Goal: Obtain resource: Download file/media

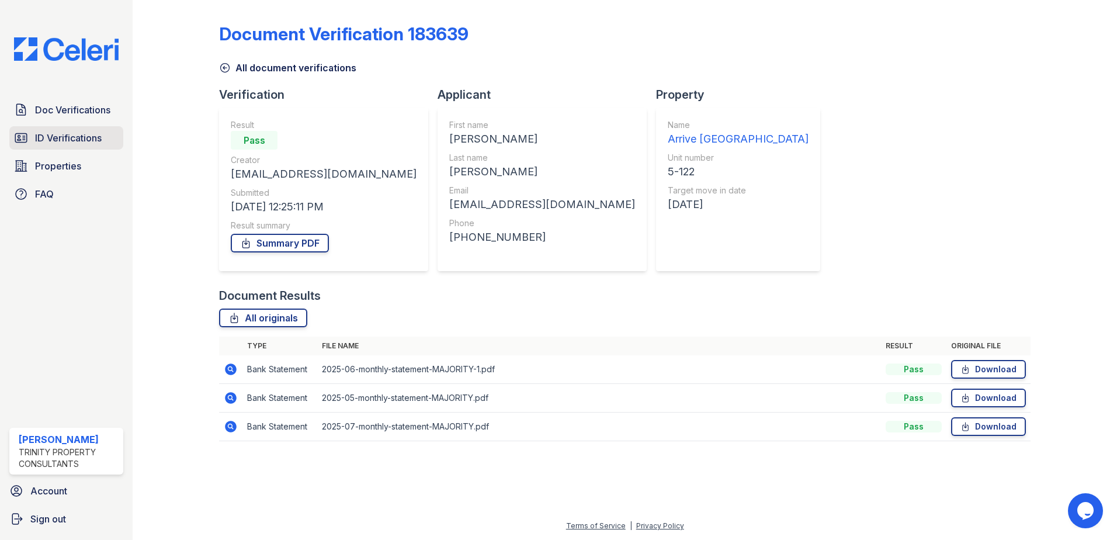
click at [51, 143] on span "ID Verifications" at bounding box center [68, 138] width 67 height 14
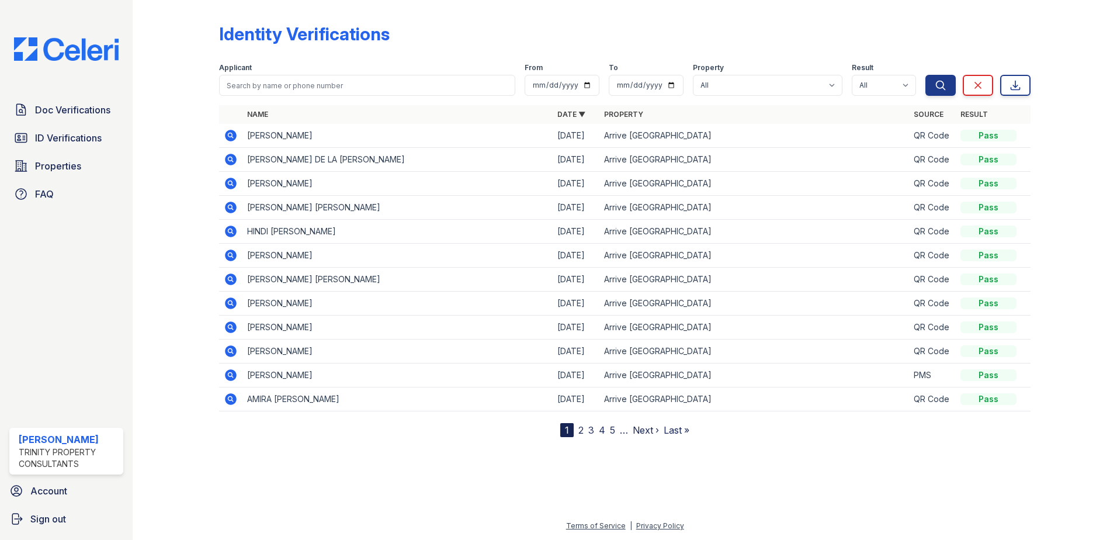
click at [233, 160] on icon at bounding box center [231, 160] width 12 height 12
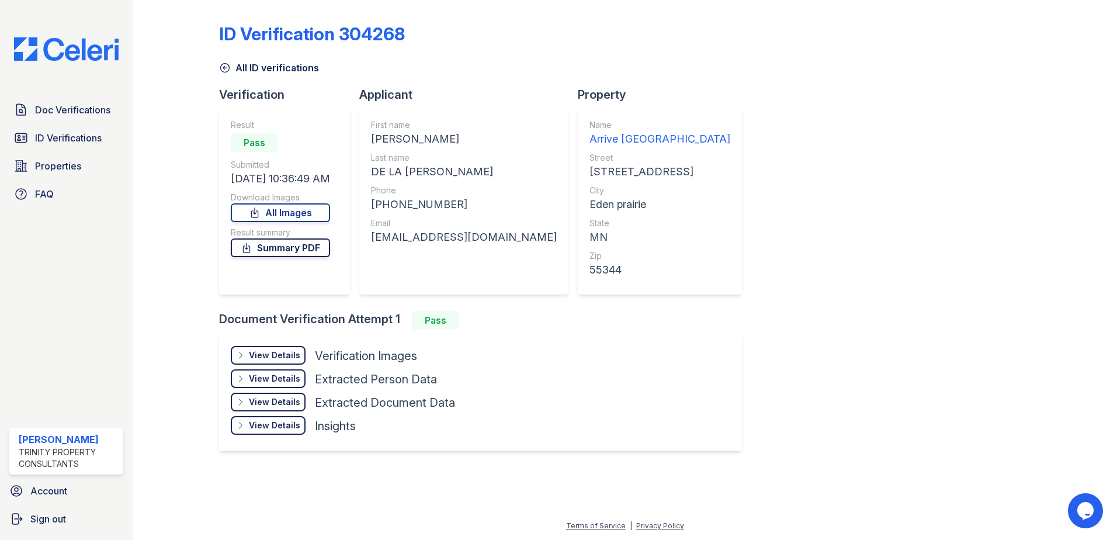
click at [284, 250] on link "Summary PDF" at bounding box center [280, 247] width 99 height 19
click at [300, 214] on link "All Images" at bounding box center [280, 212] width 99 height 19
click at [287, 217] on link "All Images" at bounding box center [280, 212] width 99 height 19
click at [77, 137] on span "ID Verifications" at bounding box center [68, 138] width 67 height 14
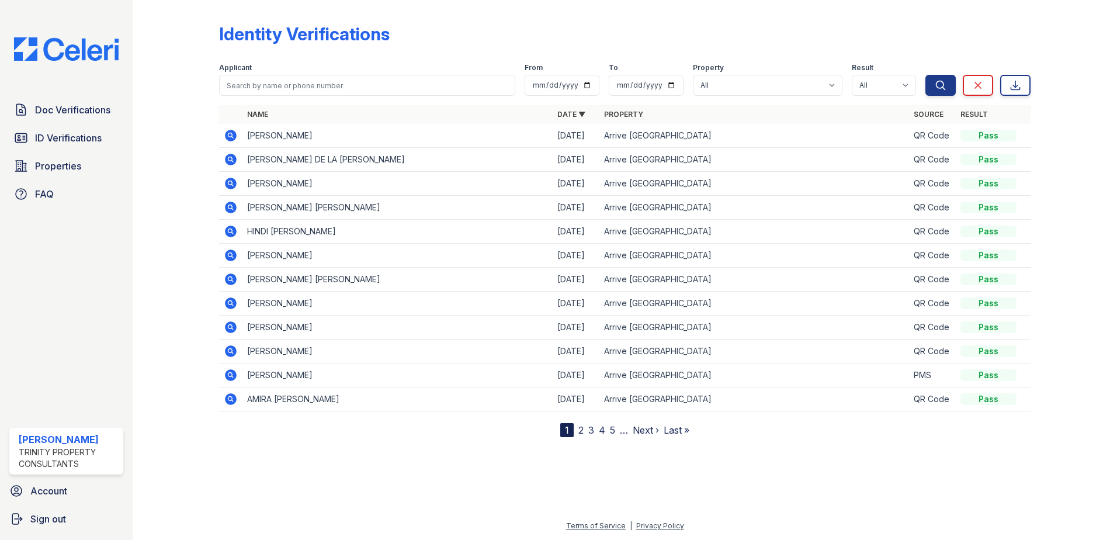
click at [232, 186] on icon at bounding box center [231, 184] width 12 height 12
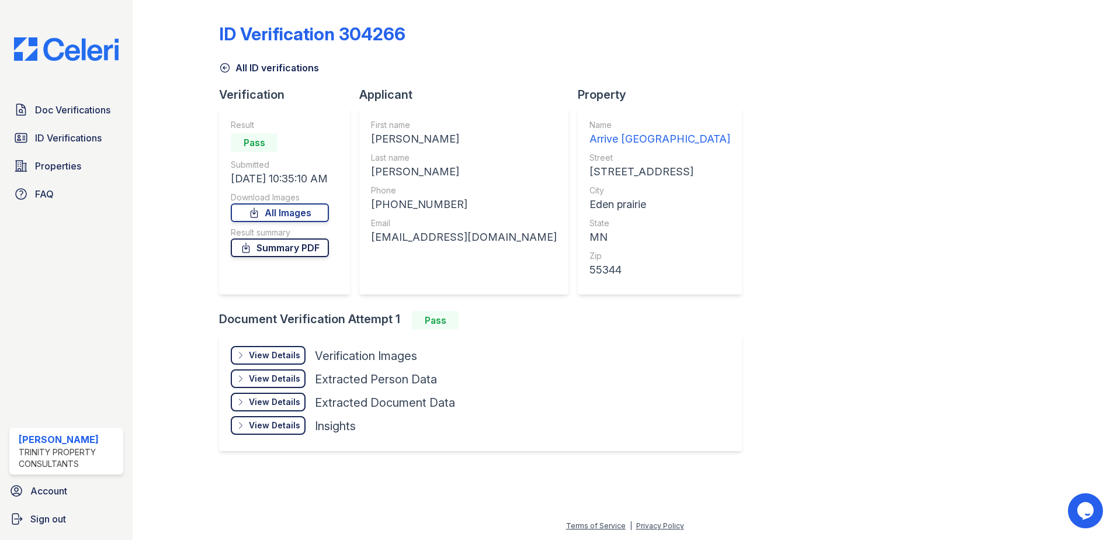
click at [291, 249] on link "Summary PDF" at bounding box center [280, 247] width 98 height 19
click at [304, 209] on link "All Images" at bounding box center [280, 212] width 98 height 19
click at [298, 218] on link "All Images" at bounding box center [280, 212] width 98 height 19
